Goal: Transaction & Acquisition: Subscribe to service/newsletter

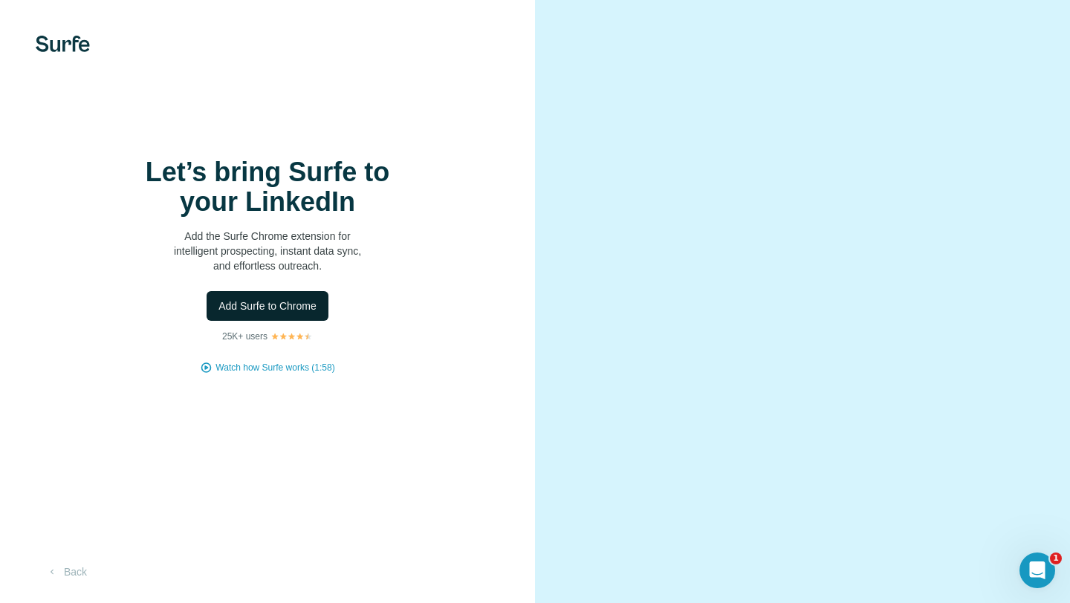
click at [279, 304] on span "Add Surfe to Chrome" at bounding box center [267, 306] width 98 height 15
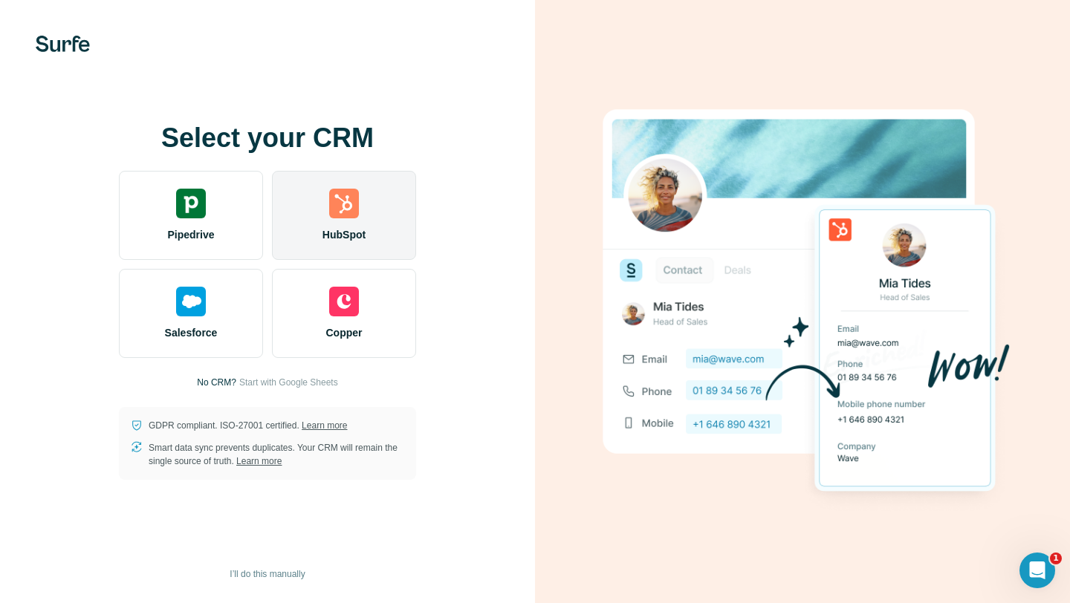
click at [346, 239] on span "HubSpot" at bounding box center [344, 234] width 43 height 15
click at [346, 207] on img at bounding box center [344, 204] width 30 height 30
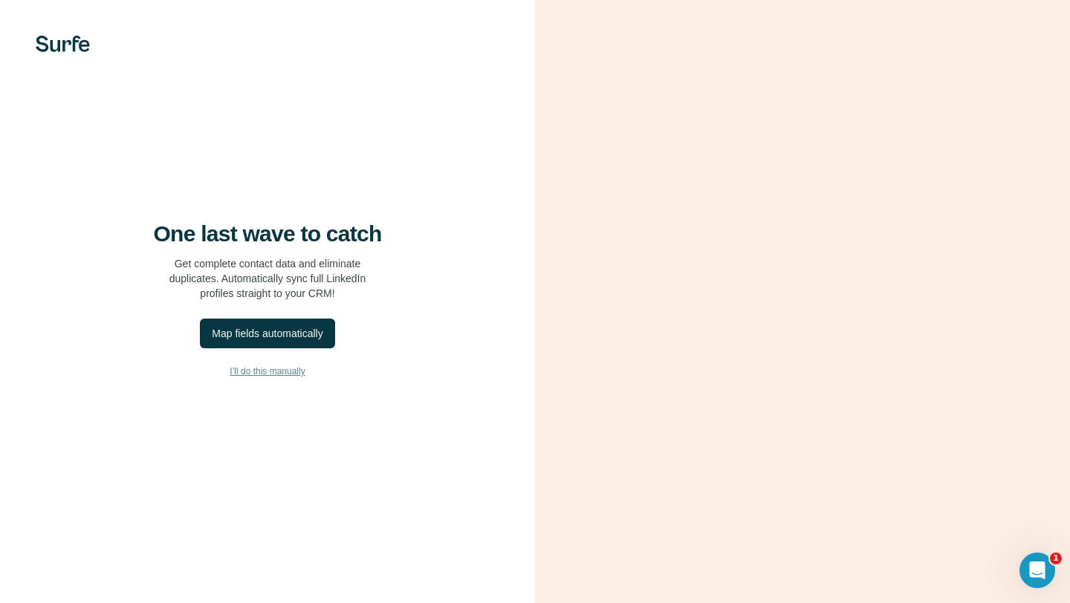
click at [291, 368] on span "I’ll do this manually" at bounding box center [267, 371] width 75 height 13
